Goal: Information Seeking & Learning: Understand process/instructions

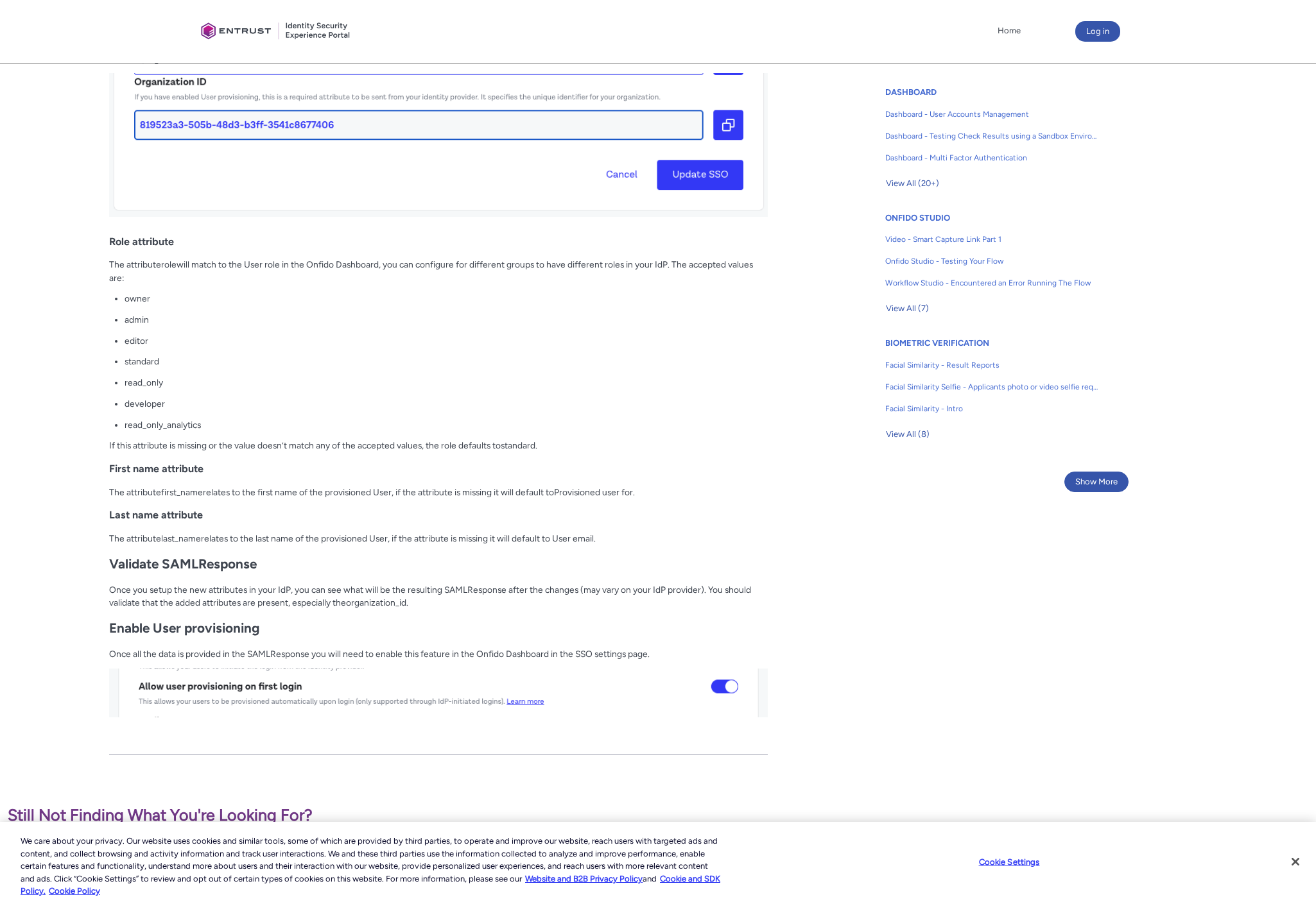
scroll to position [690, 0]
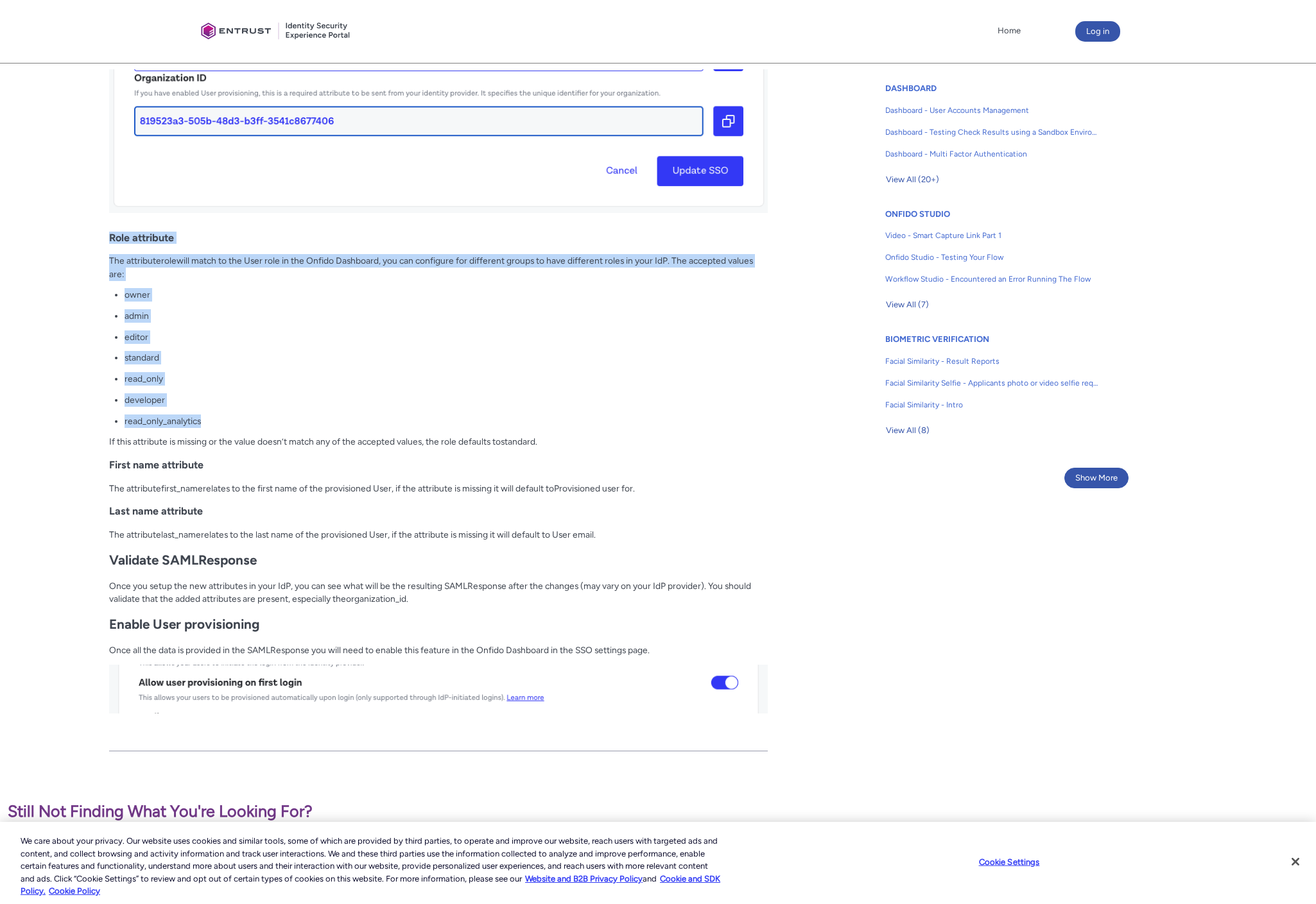
drag, startPoint x: 110, startPoint y: 238, endPoint x: 327, endPoint y: 417, distance: 281.3
click at [327, 417] on div "Overview Onfido provides the ability for SSO customers to create and update use…" at bounding box center [439, 221] width 659 height 1057
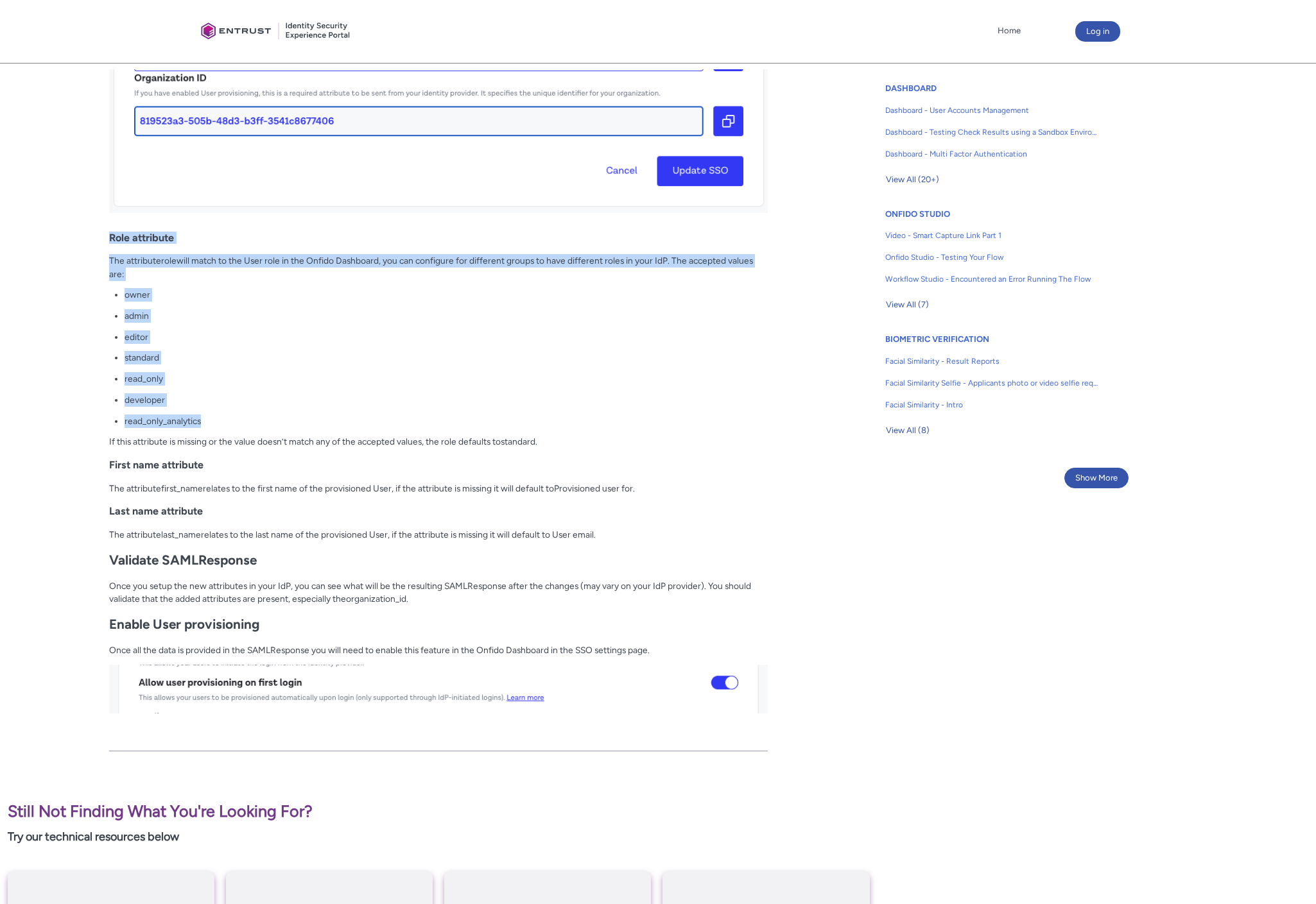
copy div "Role attribute The attribute role will match to the User role in the Onfido Das…"
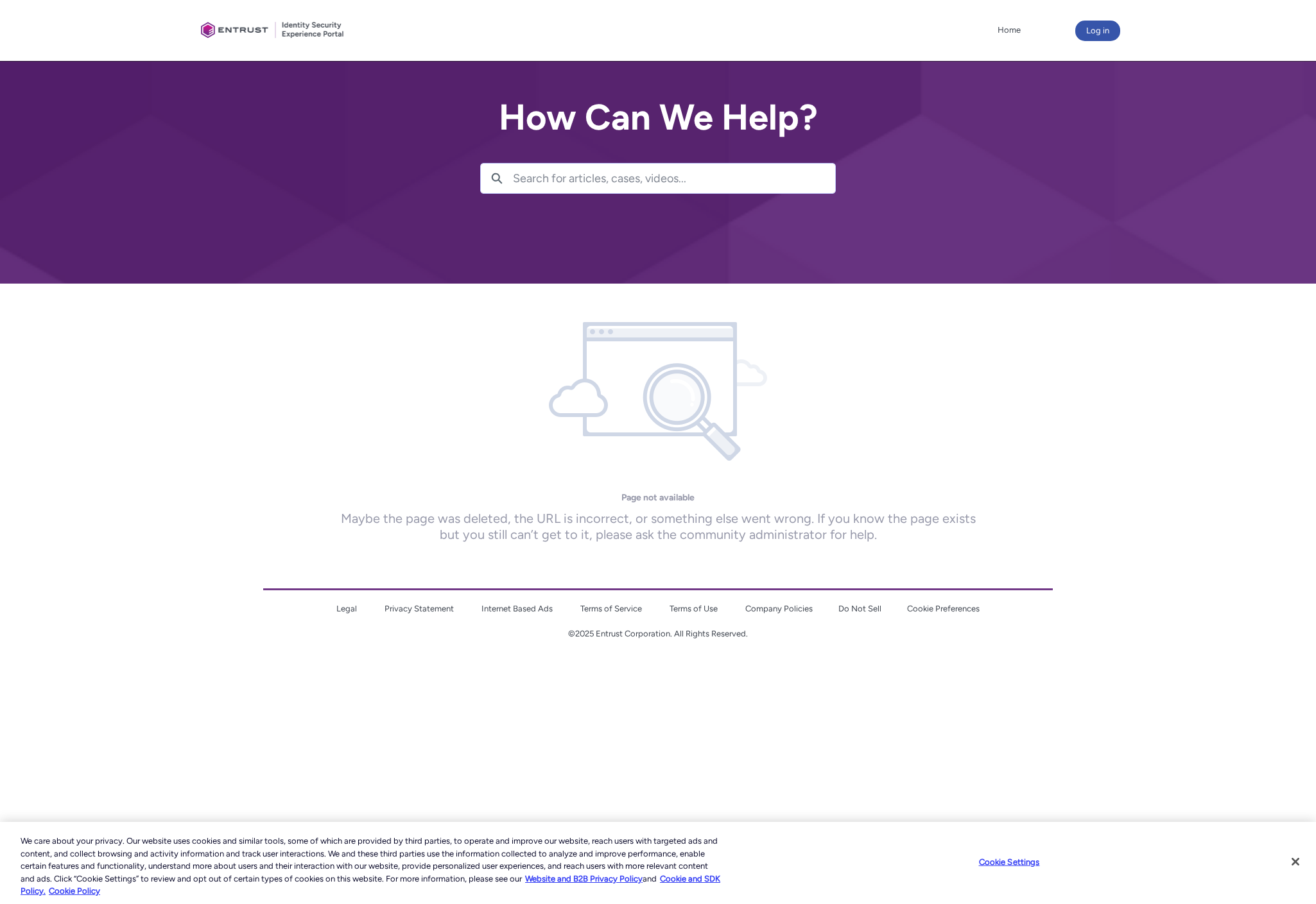
click at [395, 391] on div "Page not available Maybe the page was deleted, the URL is incorrect, or somethi…" at bounding box center [658, 418] width 657 height 252
click at [577, 175] on input "Search for articles, cases, videos..." at bounding box center [674, 178] width 322 height 30
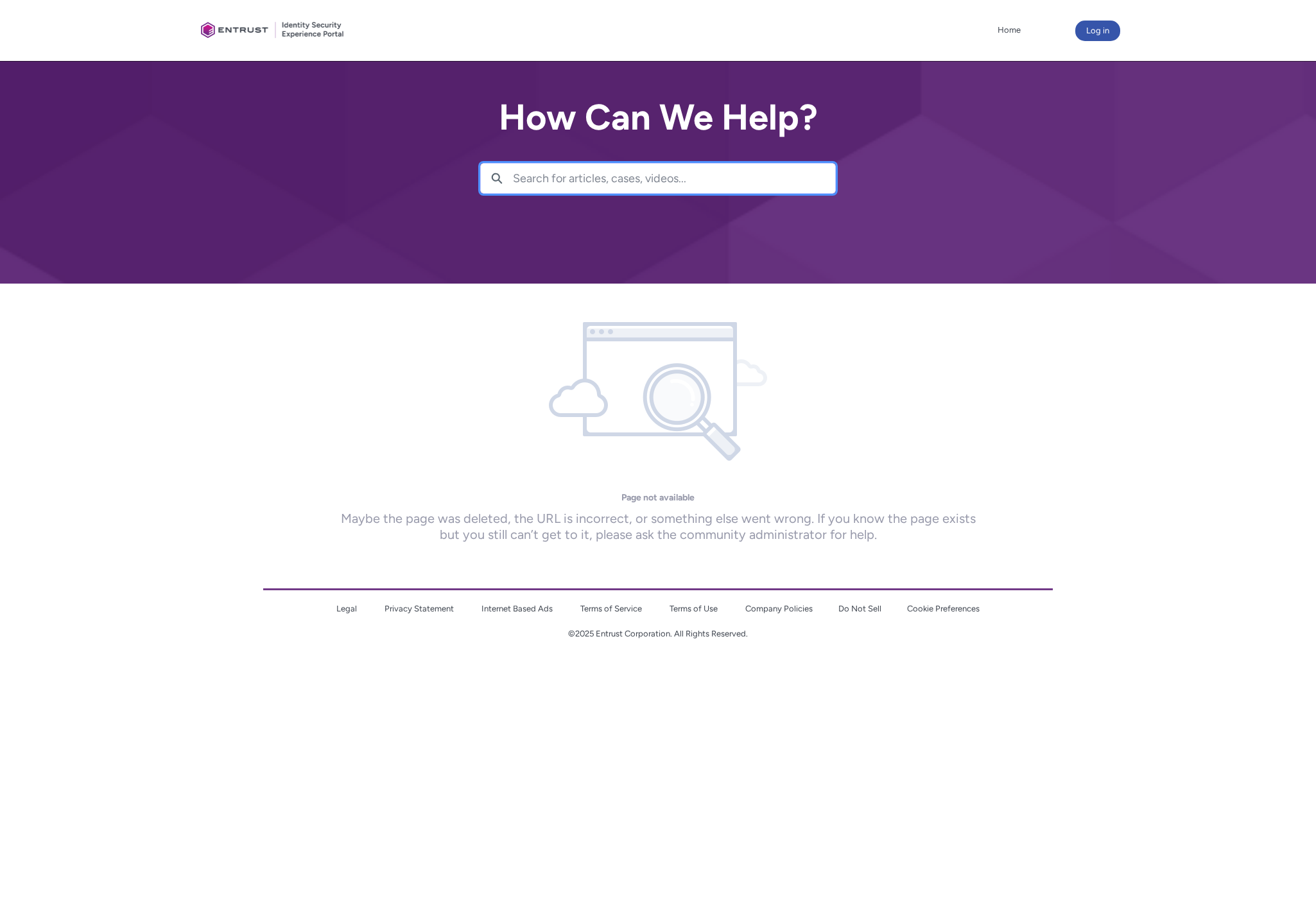
click at [577, 175] on input "Search for articles, cases, videos..." at bounding box center [674, 178] width 322 height 30
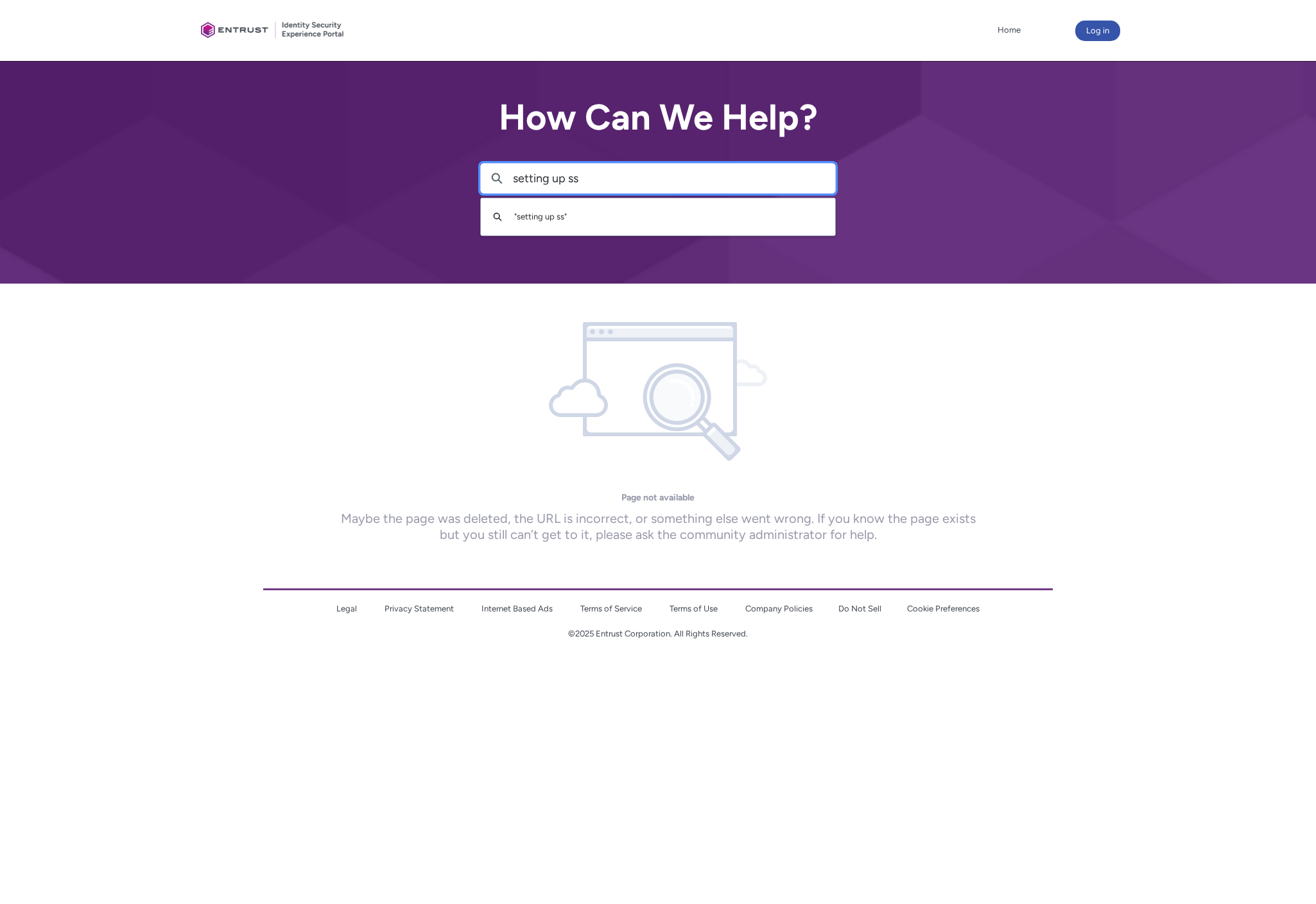
type input "setting up sso"
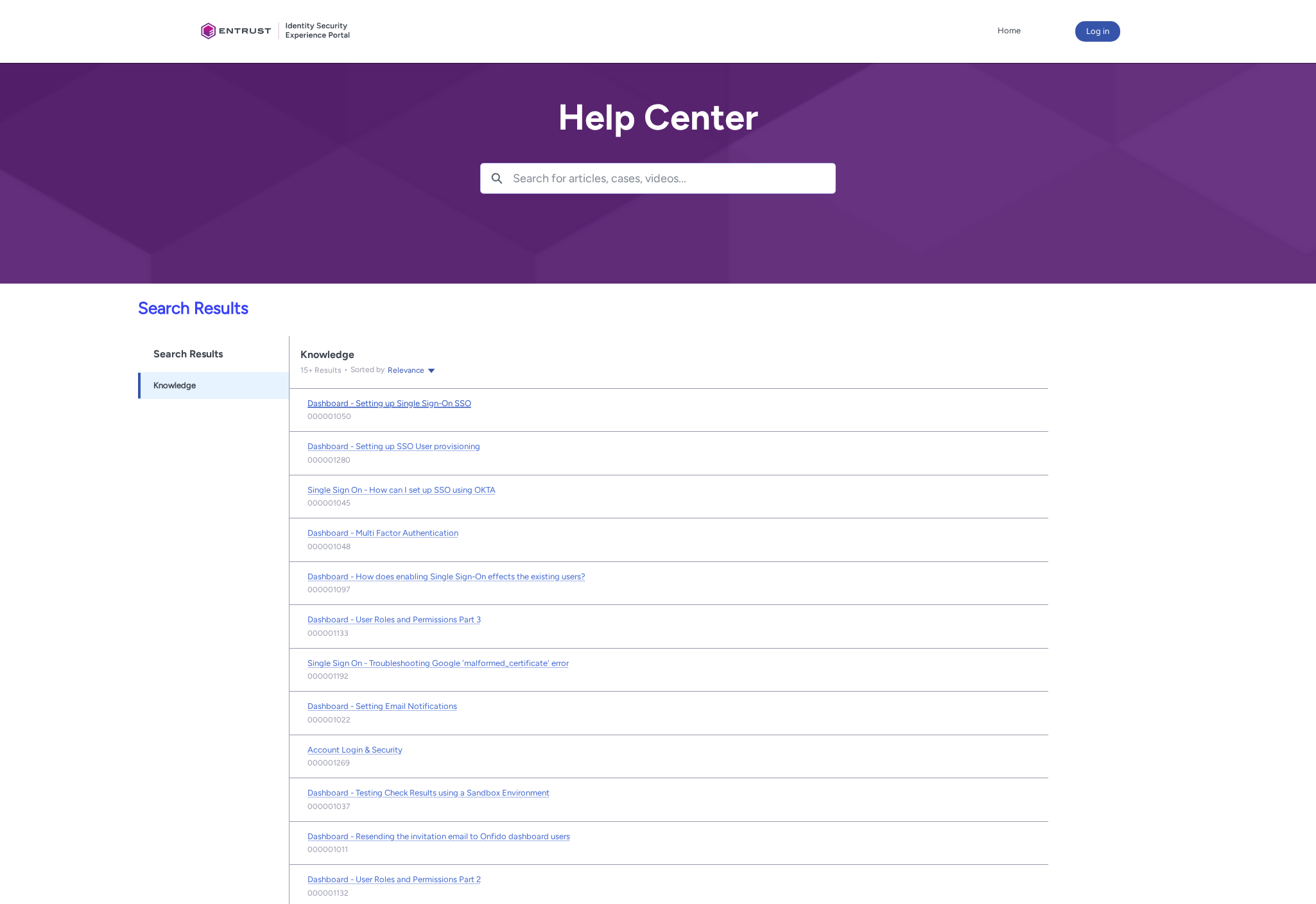
click at [395, 406] on span "Dashboard - Setting up Single Sign-On SSO" at bounding box center [389, 404] width 164 height 9
